Goal: Check status: Check status

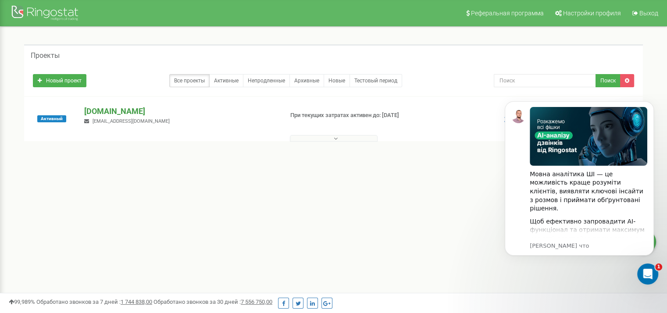
click at [165, 114] on p "[DOMAIN_NAME]" at bounding box center [180, 111] width 192 height 11
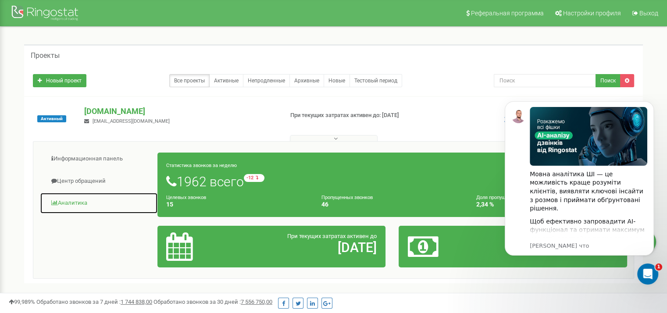
click at [70, 200] on link "Аналитика" at bounding box center [99, 203] width 118 height 21
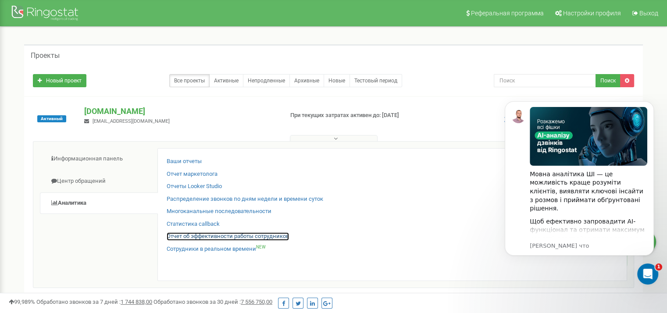
click at [248, 232] on link "Отчет об эффективности работы сотрудников" at bounding box center [228, 236] width 122 height 8
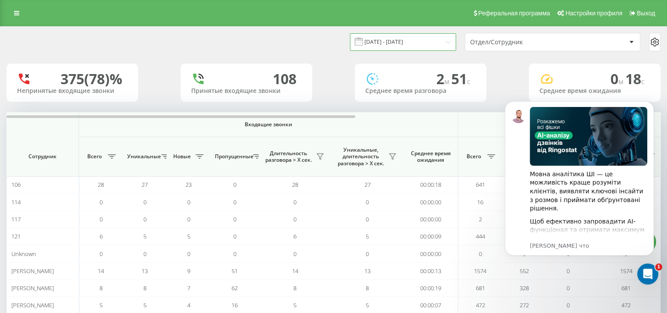
click at [393, 37] on input "[DATE] - [DATE]" at bounding box center [403, 41] width 106 height 17
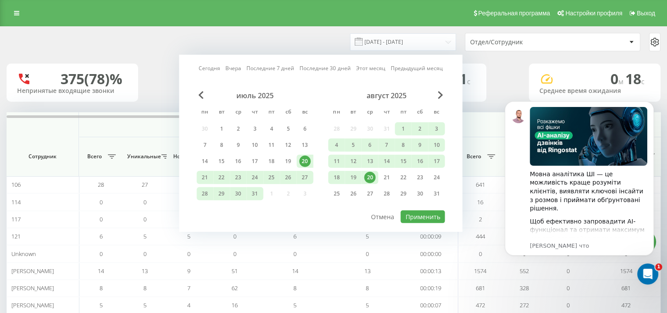
click at [372, 177] on div "20" at bounding box center [369, 177] width 11 height 11
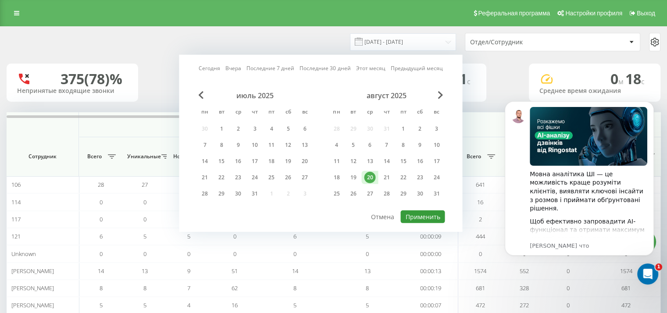
click at [413, 212] on button "Применить" at bounding box center [422, 217] width 44 height 13
type input "20.08.2025 - 20.08.2025"
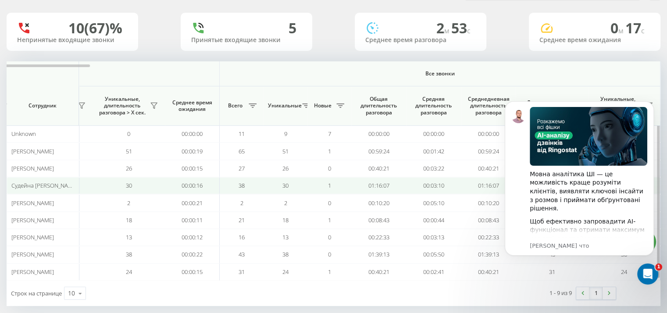
scroll to position [60, 0]
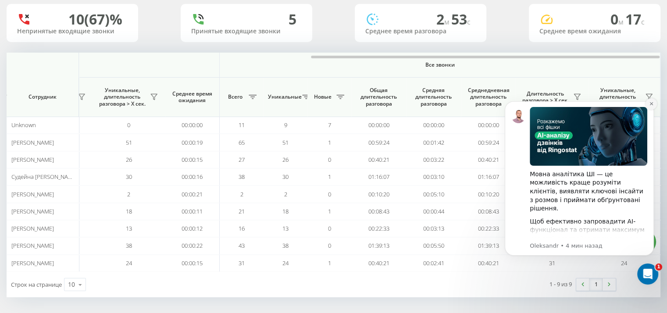
click at [651, 104] on icon "Dismiss notification" at bounding box center [651, 103] width 5 height 5
